Goal: Find specific page/section: Find specific page/section

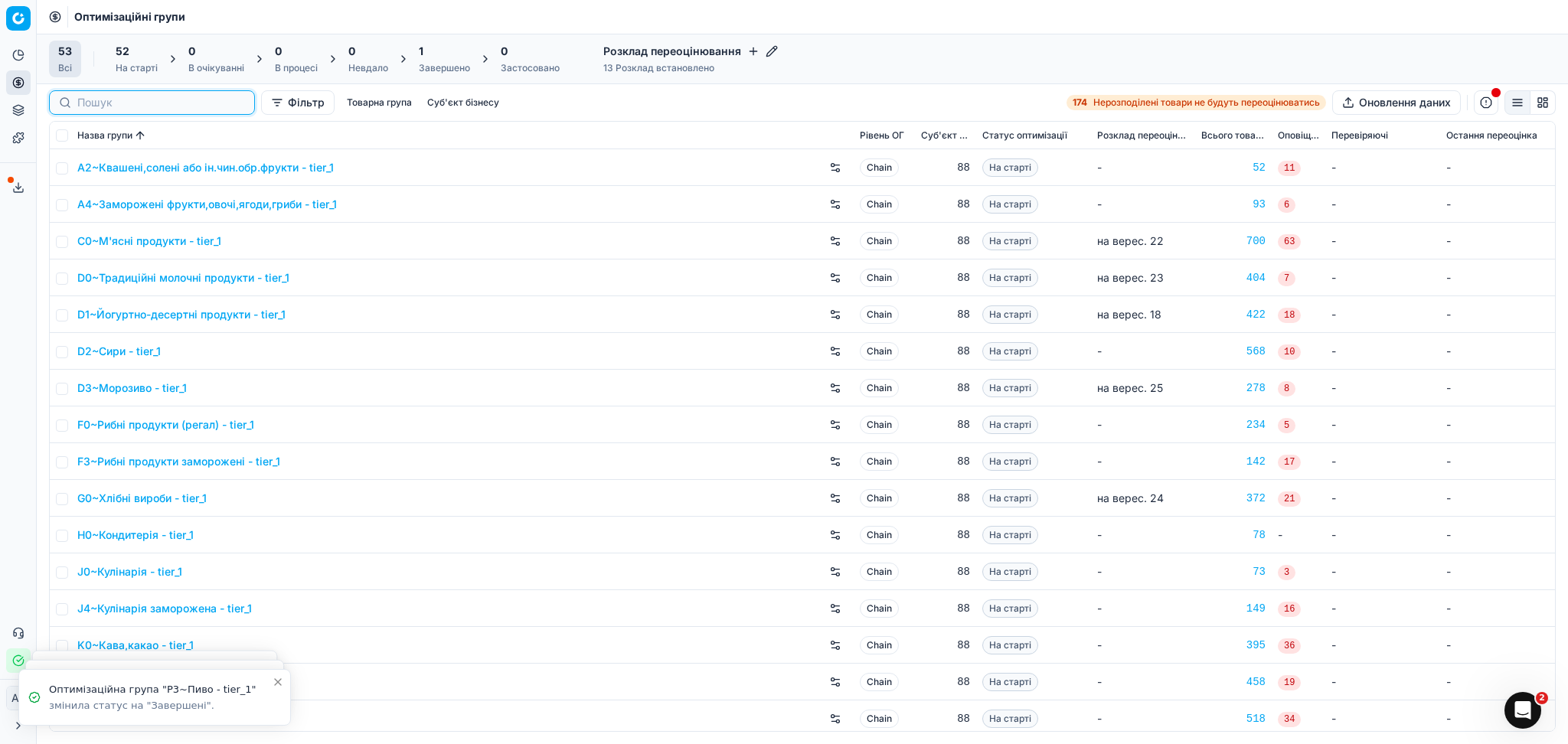
click at [119, 104] on input at bounding box center [161, 102] width 168 height 15
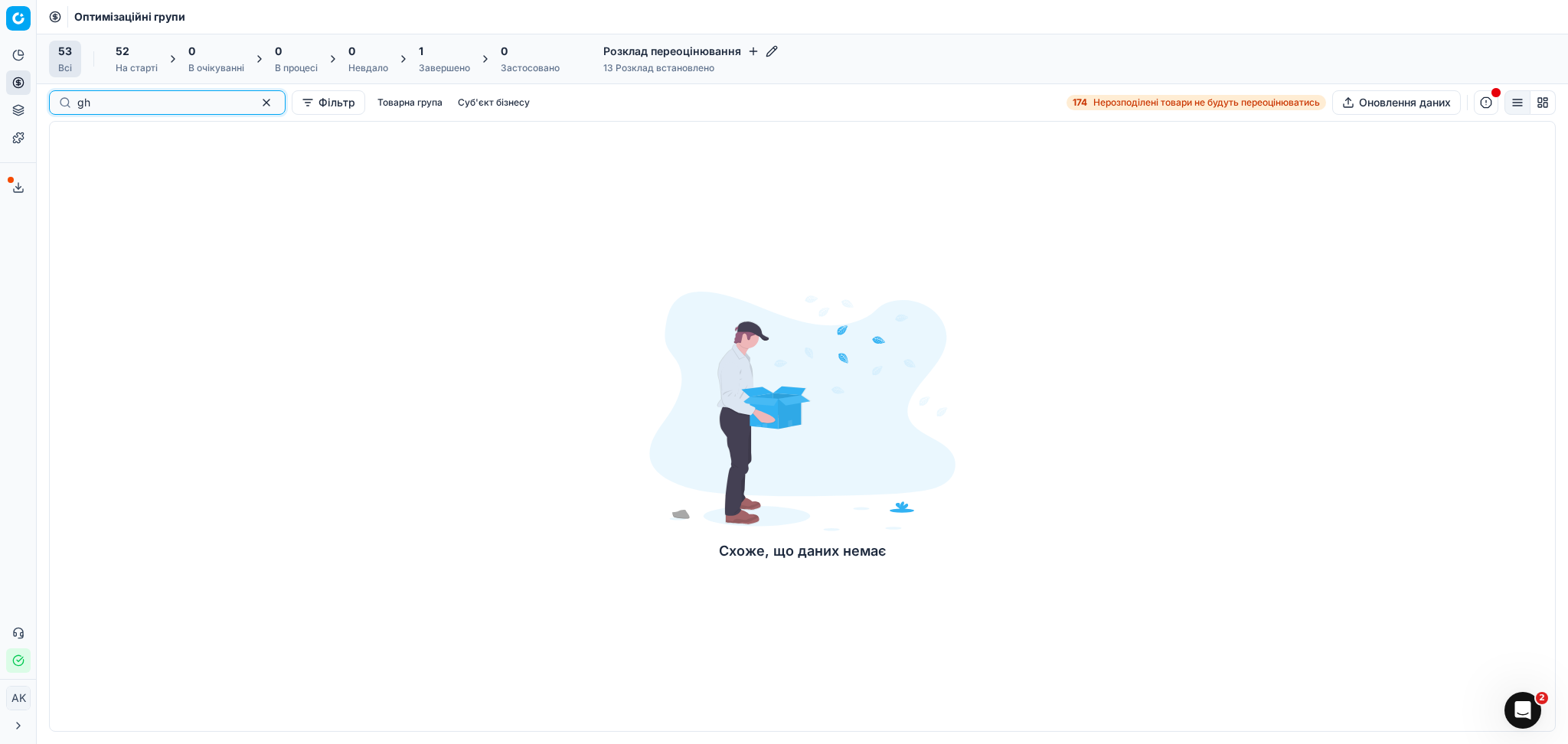
type input "g"
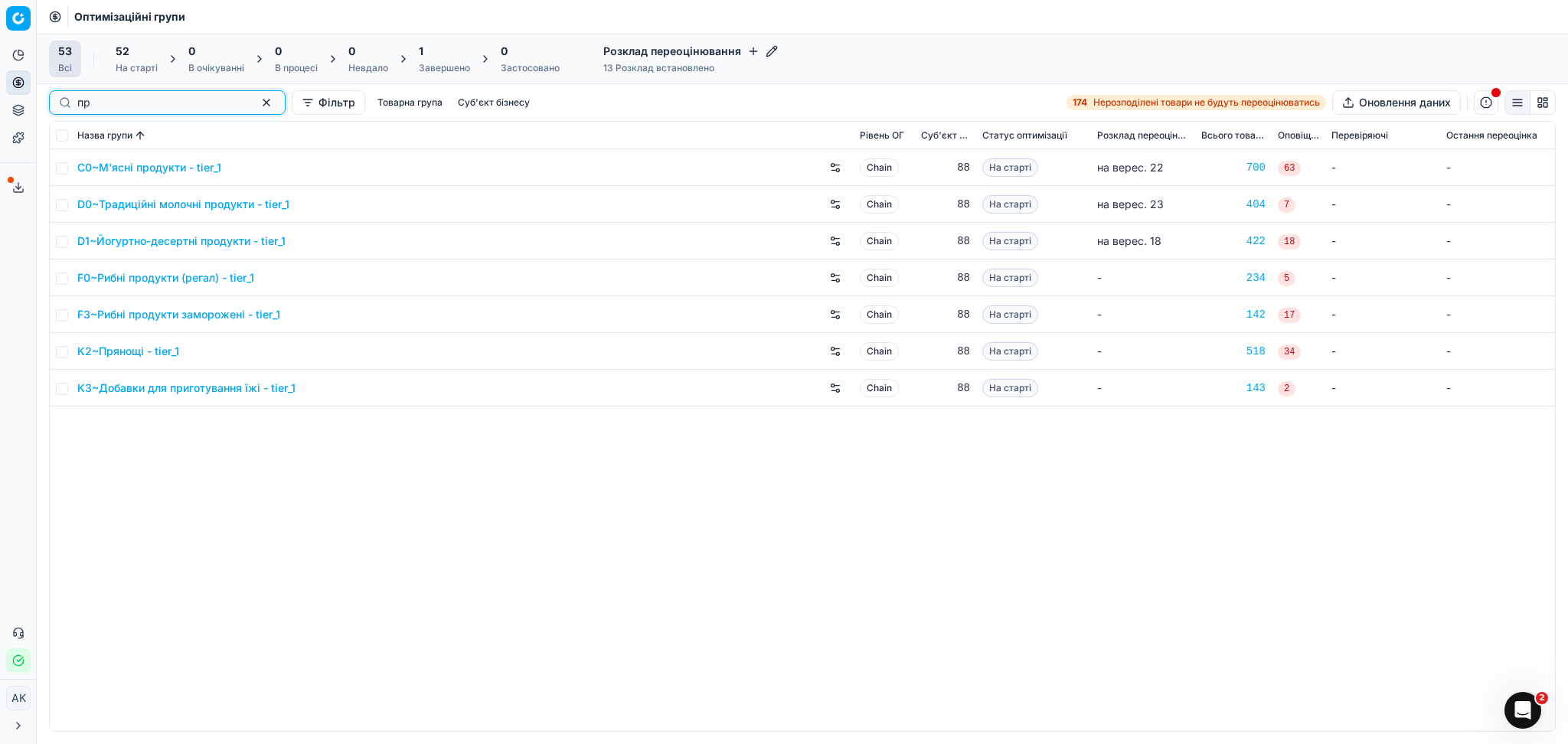
type input "пр"
click at [142, 350] on link "K2~Прянощі - tier_1" at bounding box center [128, 351] width 101 height 15
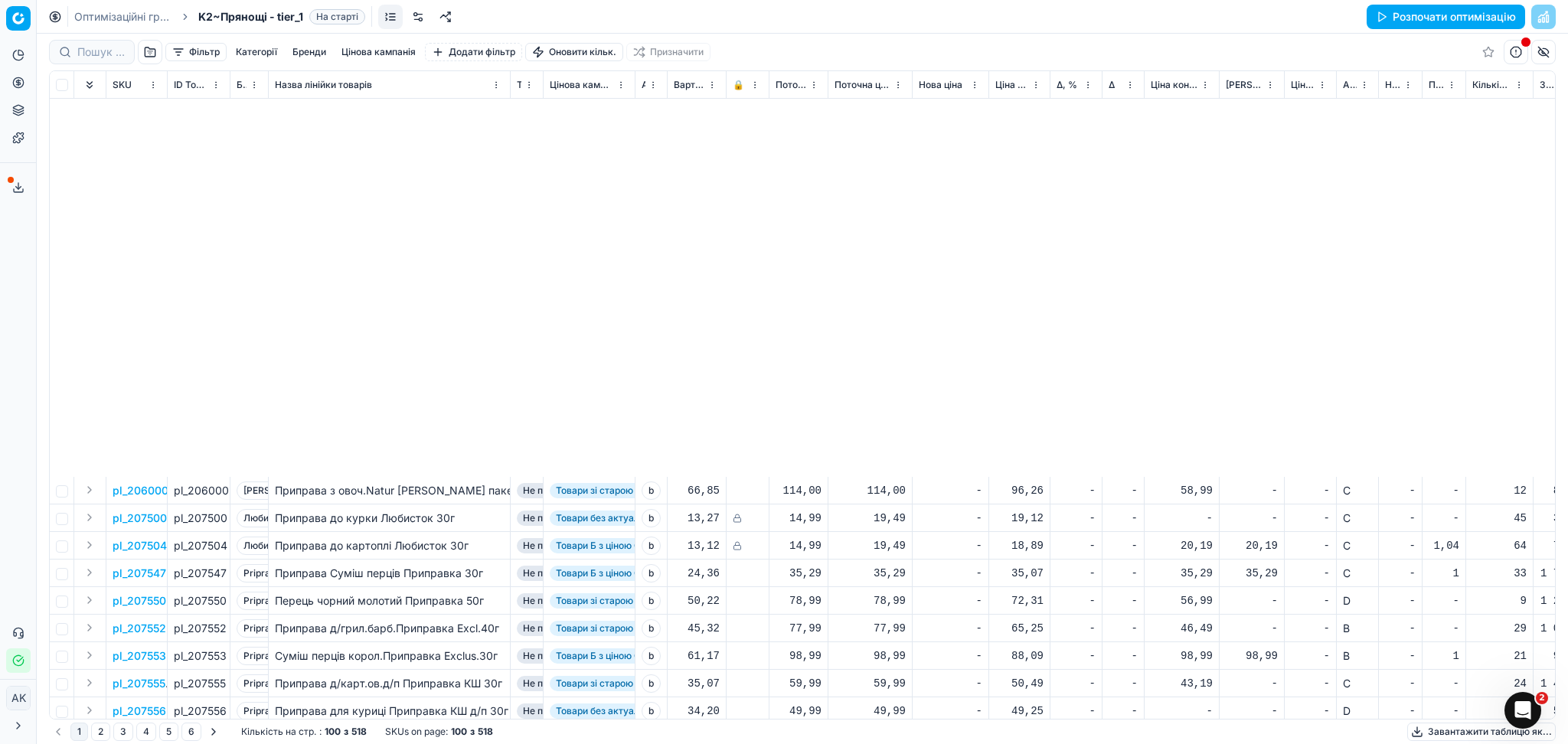
scroll to position [2150, 0]
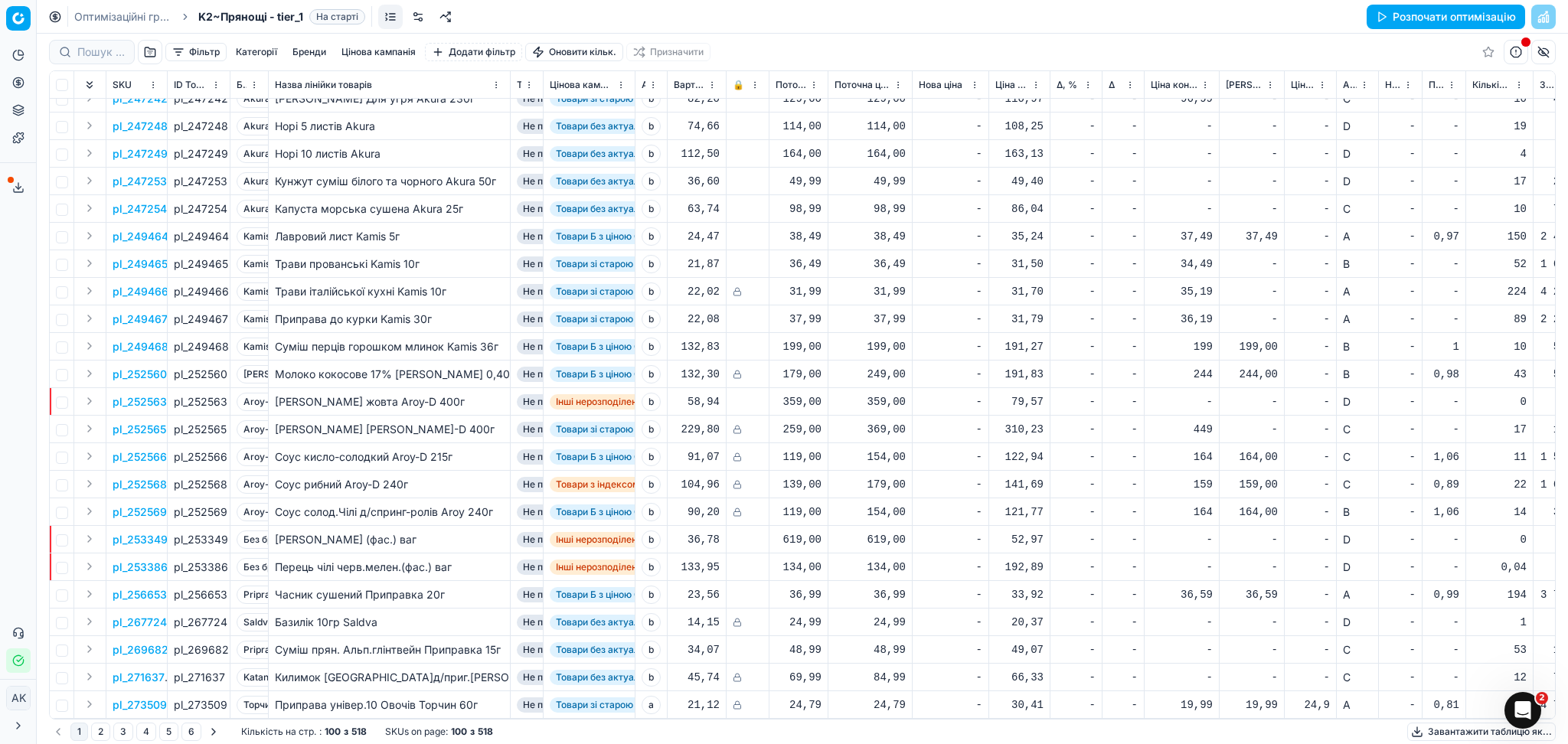
click at [164, 735] on button "5" at bounding box center [169, 732] width 19 height 19
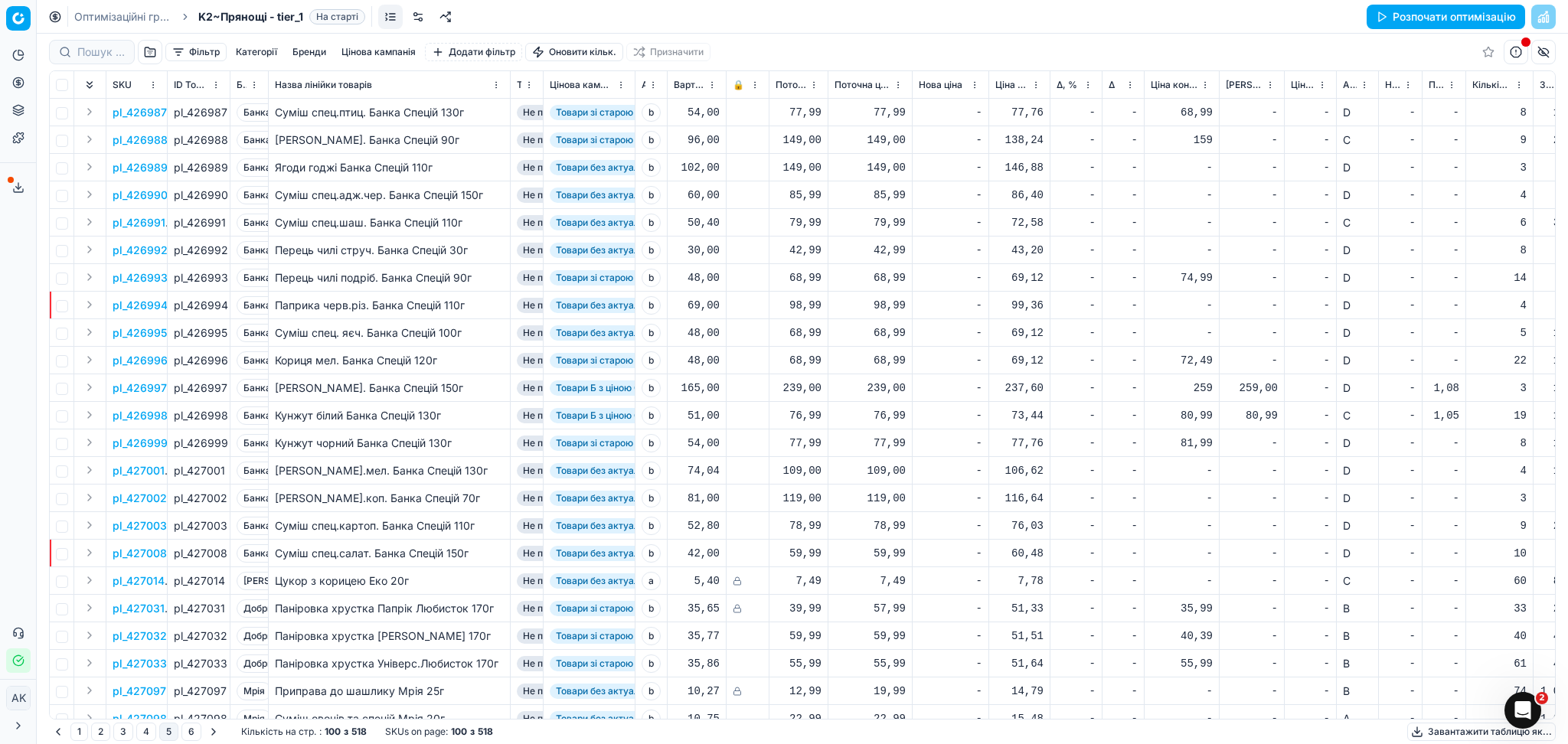
click at [143, 734] on button "4" at bounding box center [146, 732] width 20 height 19
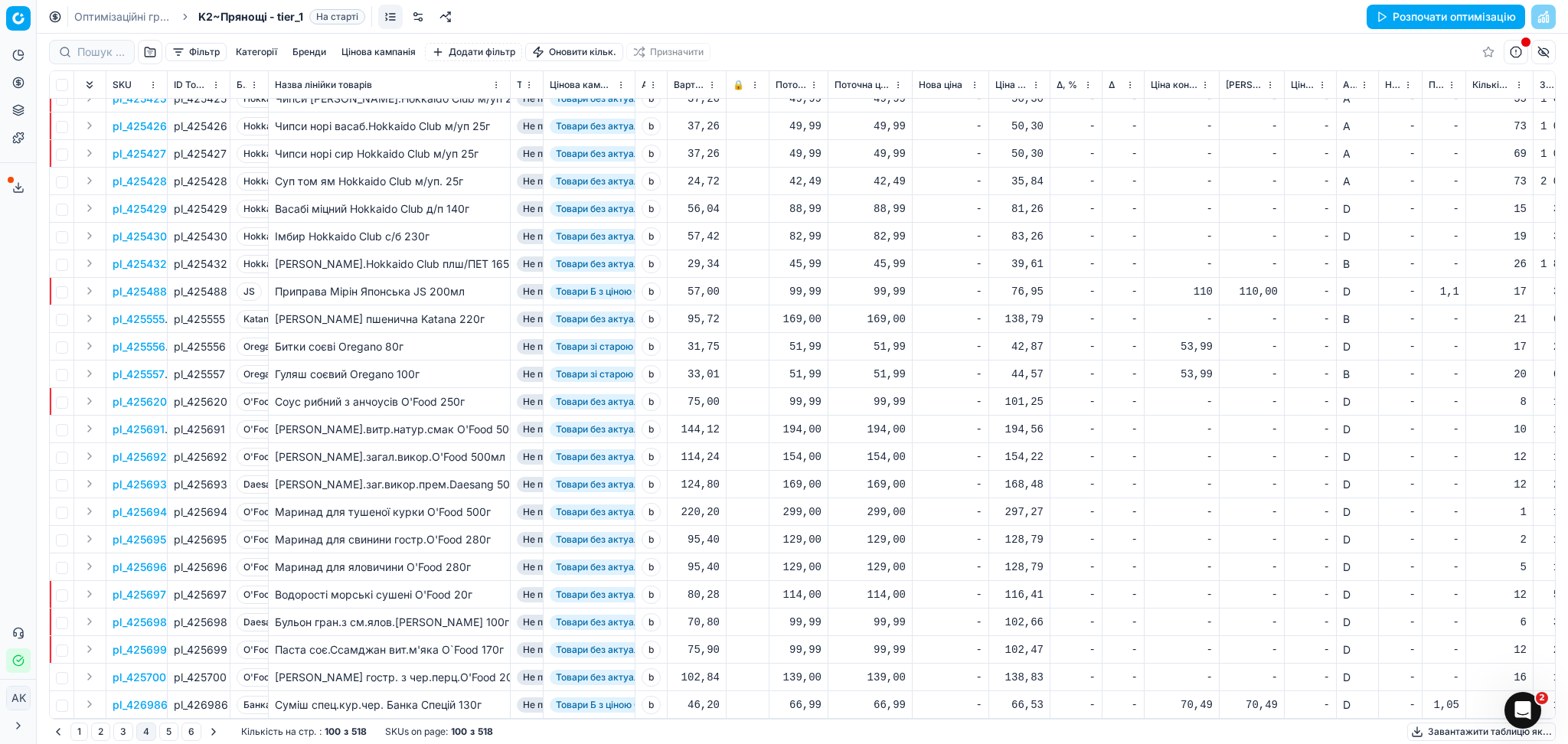
scroll to position [2150, 0]
click at [123, 730] on button "3" at bounding box center [123, 732] width 20 height 19
